Goal: Navigation & Orientation: Understand site structure

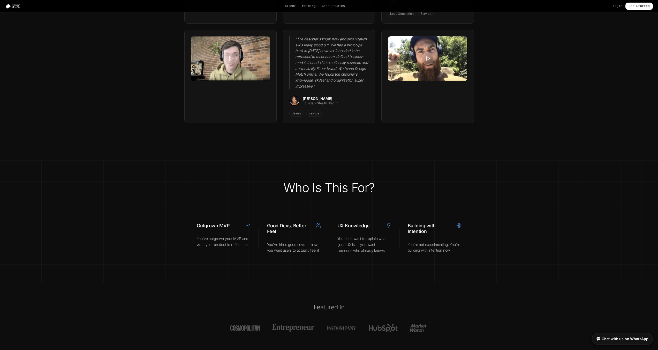
scroll to position [1811, 0]
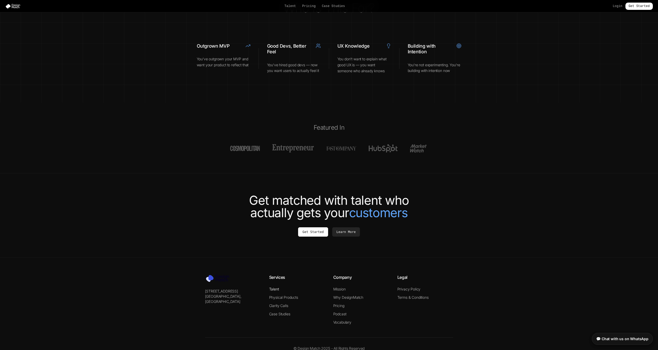
click at [279, 287] on link "Talent" at bounding box center [274, 289] width 10 height 4
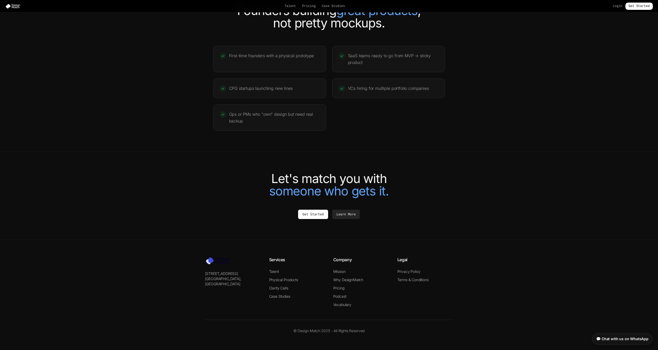
scroll to position [1006, 0]
click at [280, 297] on link "Case Studies" at bounding box center [279, 296] width 21 height 4
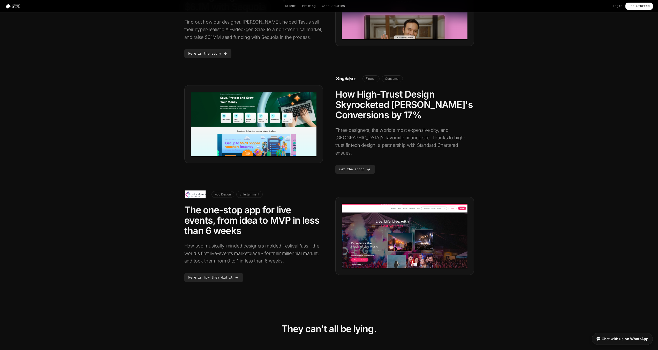
scroll to position [266, 0]
